Goal: Information Seeking & Learning: Learn about a topic

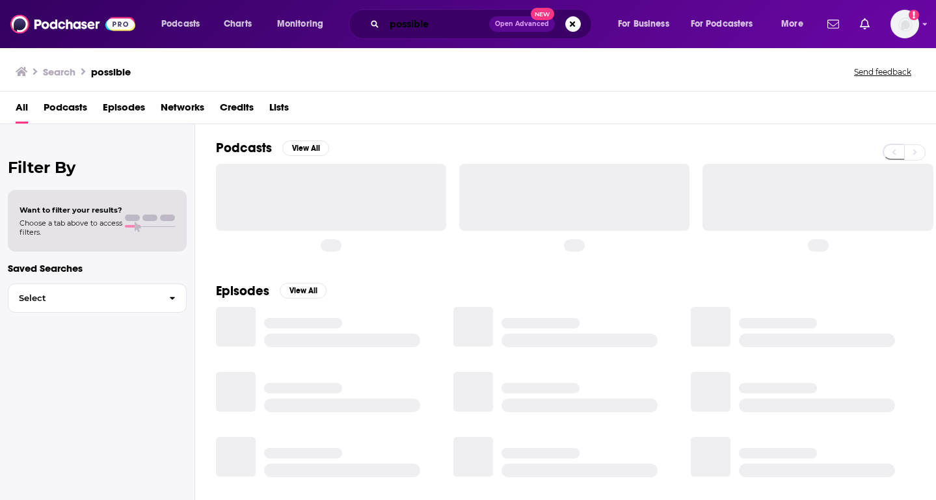
click at [431, 23] on input "possible" at bounding box center [437, 24] width 105 height 21
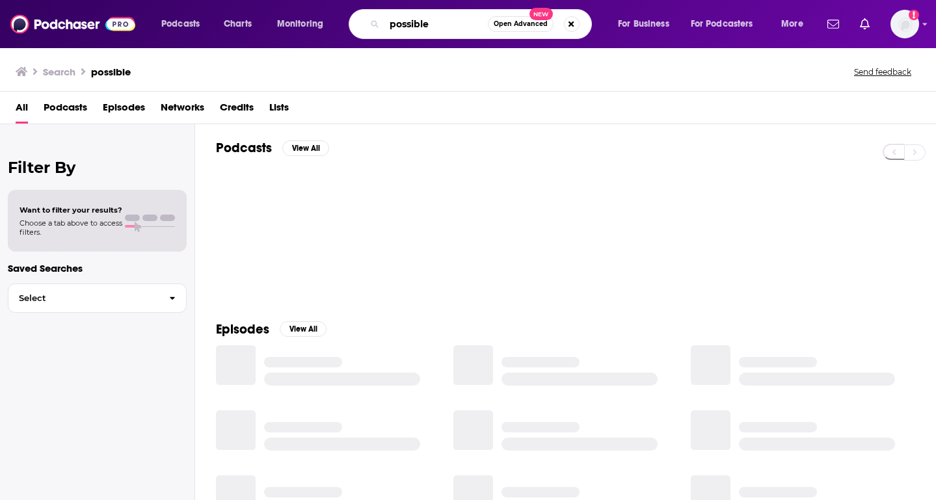
click at [431, 23] on input "possible" at bounding box center [436, 24] width 103 height 21
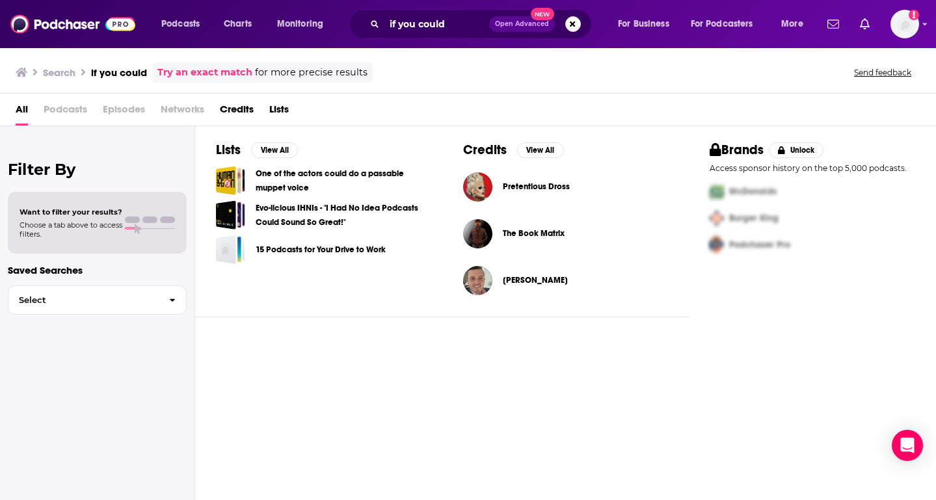
click at [59, 114] on span "Podcasts" at bounding box center [66, 112] width 44 height 27
click at [64, 111] on span "Podcasts" at bounding box center [66, 112] width 44 height 27
click at [450, 24] on input "if you could" at bounding box center [437, 24] width 105 height 21
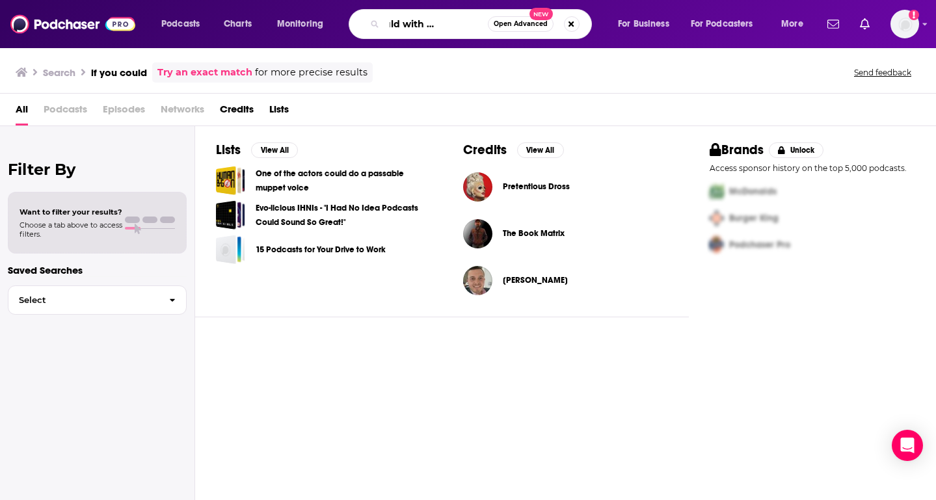
scroll to position [0, 48]
type input "if you could with [PERSON_NAME]"
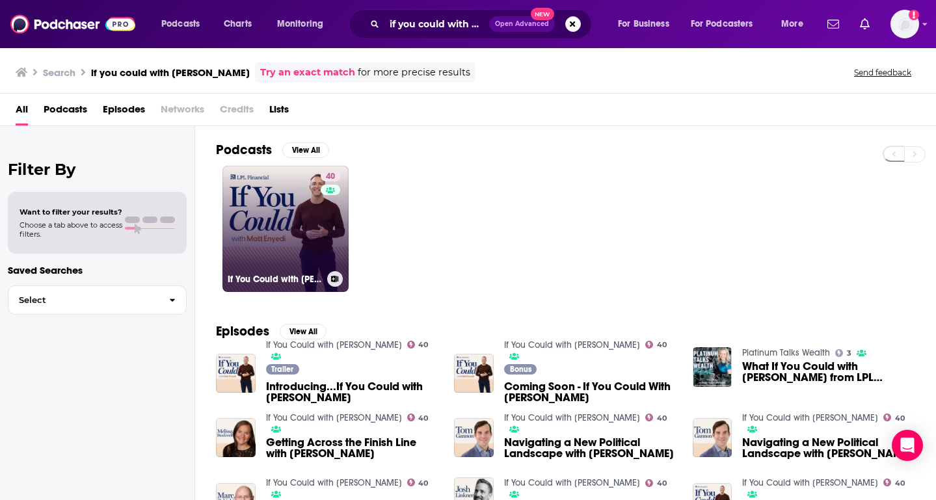
click at [299, 211] on link "40 If You Could with [PERSON_NAME]" at bounding box center [286, 229] width 126 height 126
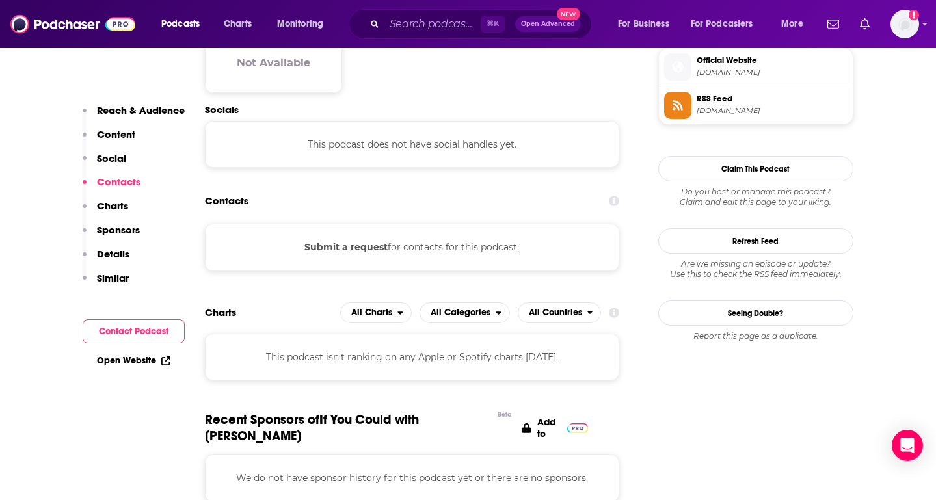
scroll to position [1082, 0]
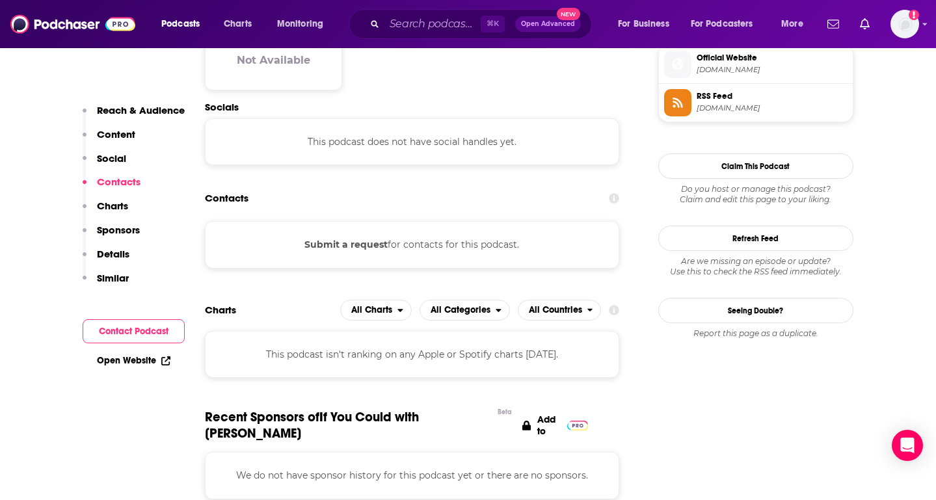
click at [111, 206] on p "Charts" at bounding box center [112, 206] width 31 height 12
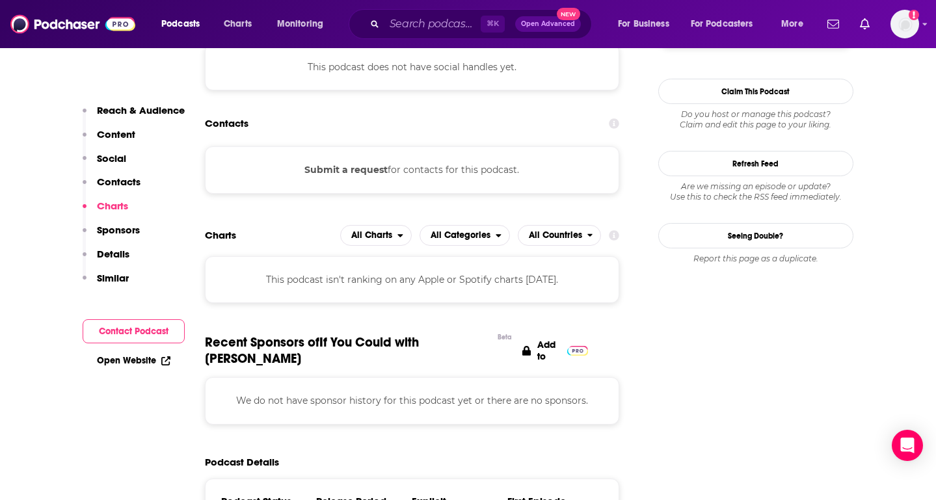
scroll to position [1157, 0]
click at [128, 277] on p "Similar" at bounding box center [113, 278] width 32 height 12
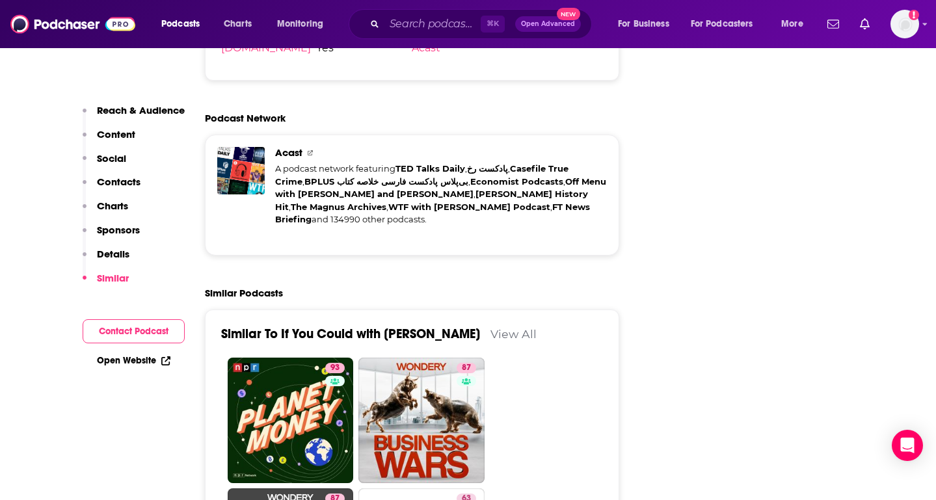
scroll to position [1783, 0]
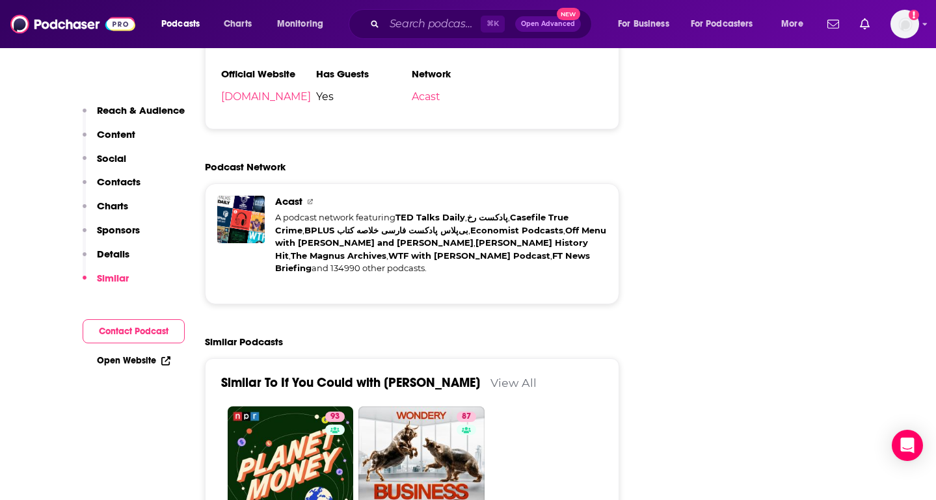
click at [491, 376] on link "View All" at bounding box center [514, 383] width 46 height 14
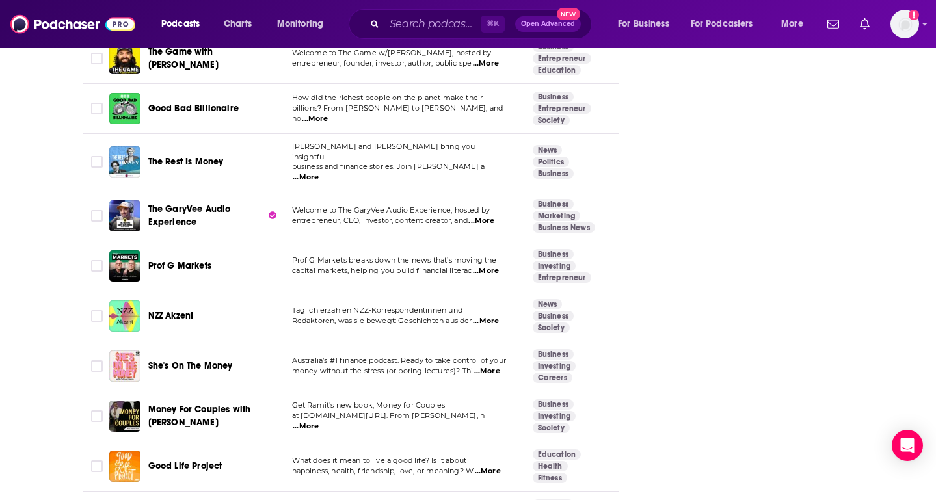
scroll to position [2330, 0]
